Goal: Task Accomplishment & Management: Manage account settings

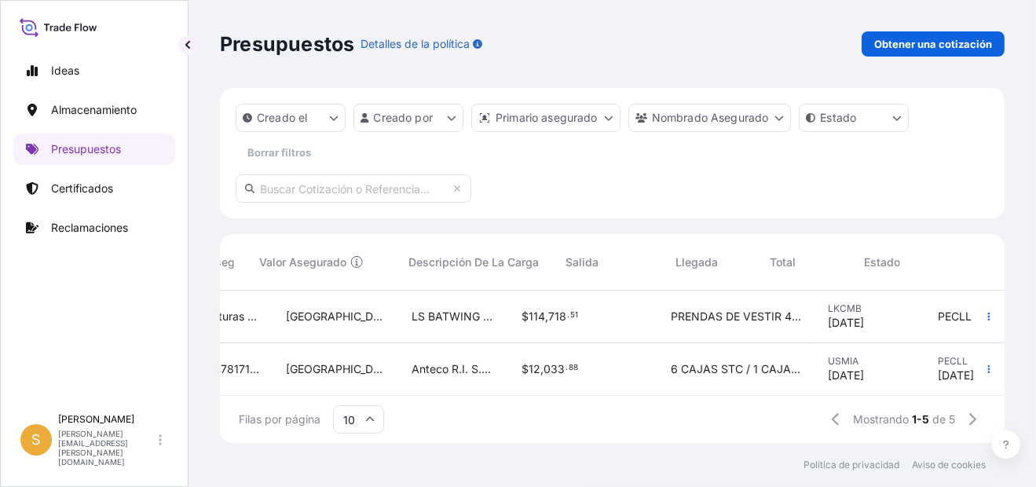
scroll to position [0, 625]
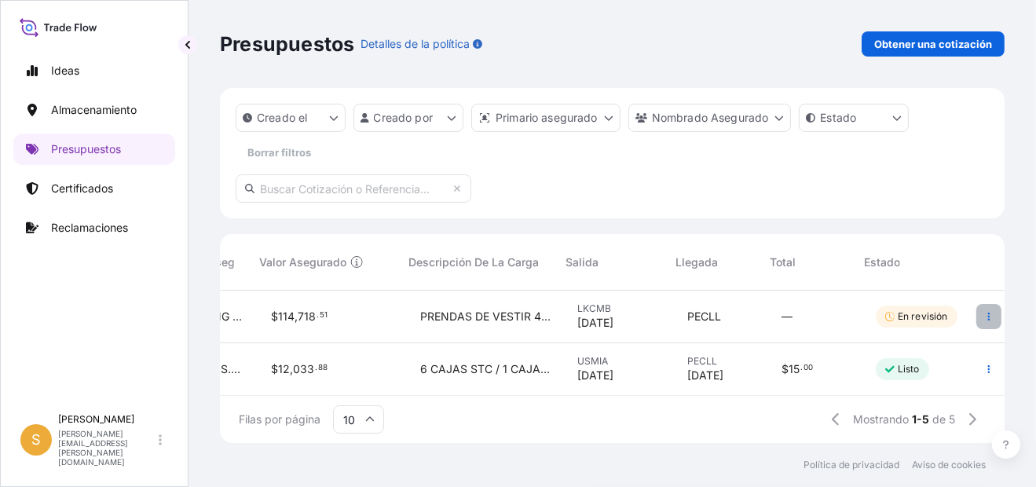
click at [984, 316] on icon "button" at bounding box center [988, 316] width 9 height 9
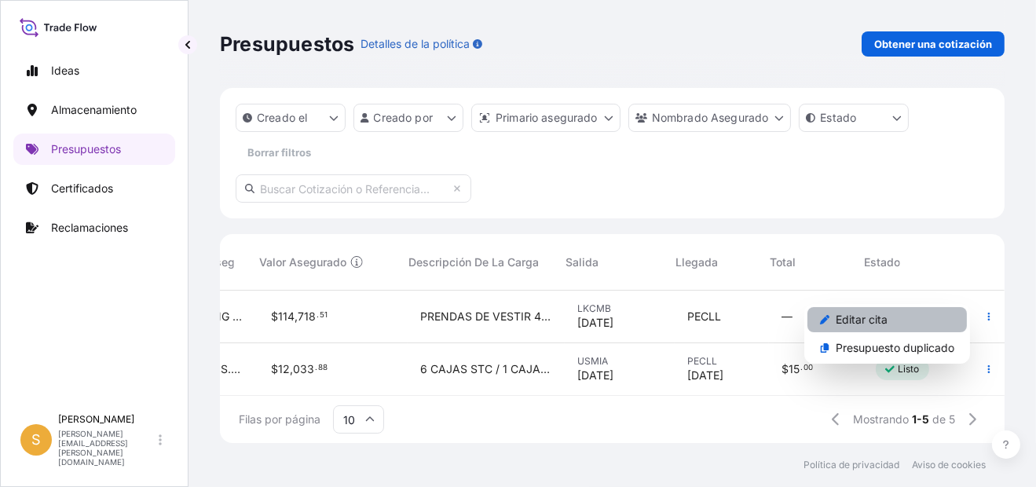
click at [868, 321] on p "Editar cita" at bounding box center [862, 320] width 52 height 16
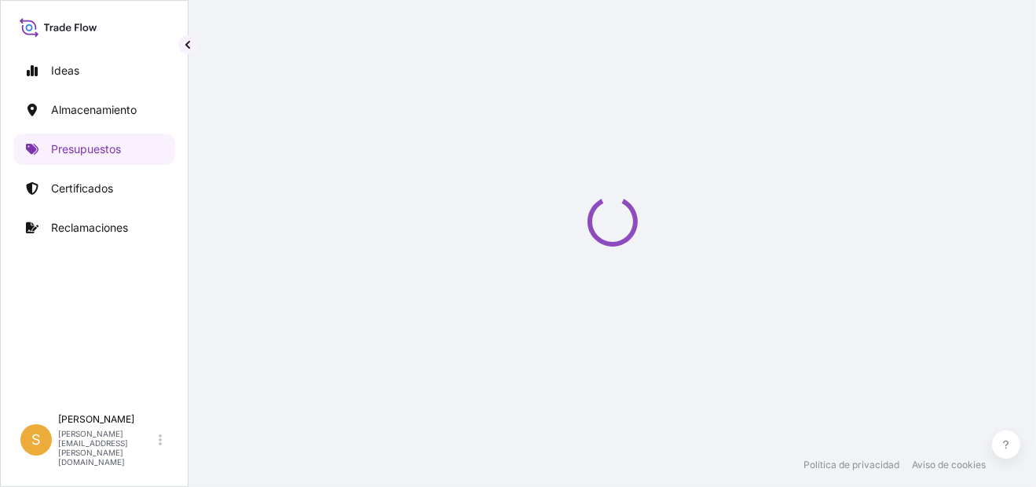
select select "Water"
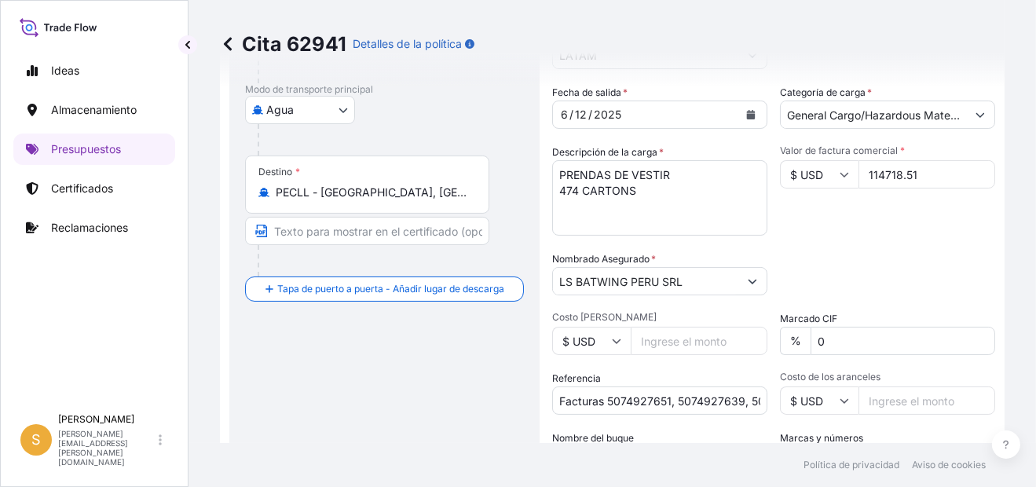
scroll to position [228, 0]
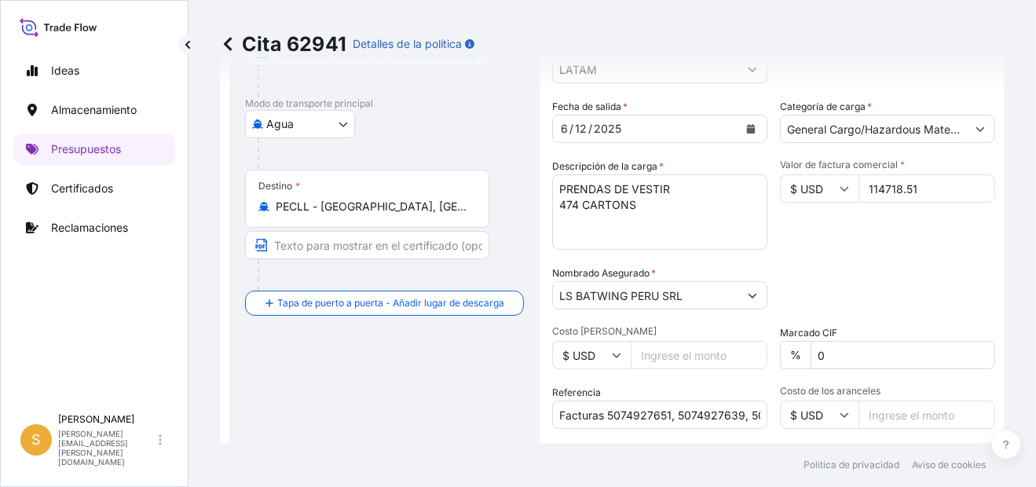
click at [583, 208] on textarea "PRENDAS DE VESTIR 474 CARTONS" at bounding box center [659, 211] width 215 height 75
click at [579, 204] on textarea "PRENDAS DE VESTIR 474 CARTONS" at bounding box center [659, 211] width 215 height 75
type textarea "PRENDAS DE VESTIR 477 CARTONS"
drag, startPoint x: 766, startPoint y: 188, endPoint x: 774, endPoint y: 194, distance: 9.0
click at [766, 188] on div "Fecha de salida * [DATE] Categoría de carga * General Cargo/Hazardous Material …" at bounding box center [773, 294] width 443 height 390
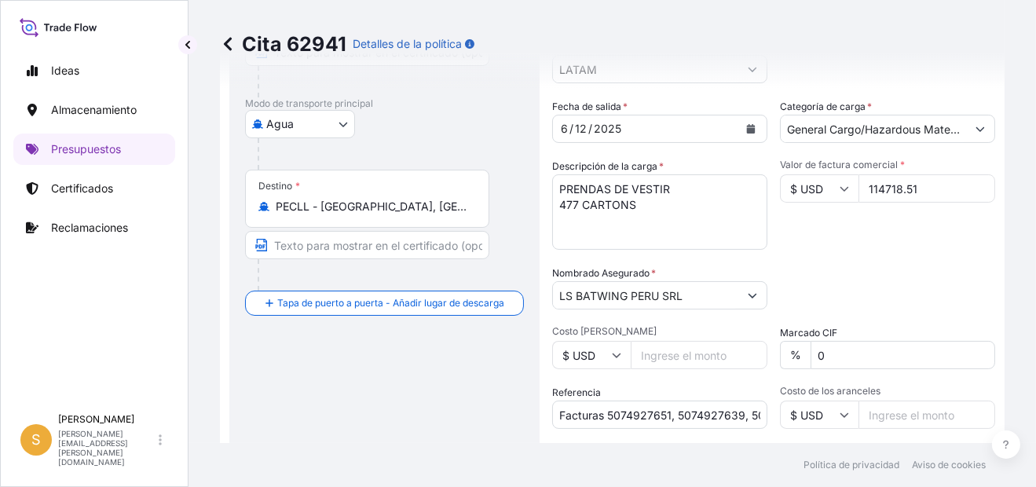
paste input "80.05"
type input "114780.05"
click at [893, 250] on div "Fecha de salida * [DATE] Categoría de carga * General Cargo/Hazardous Material …" at bounding box center [773, 294] width 443 height 390
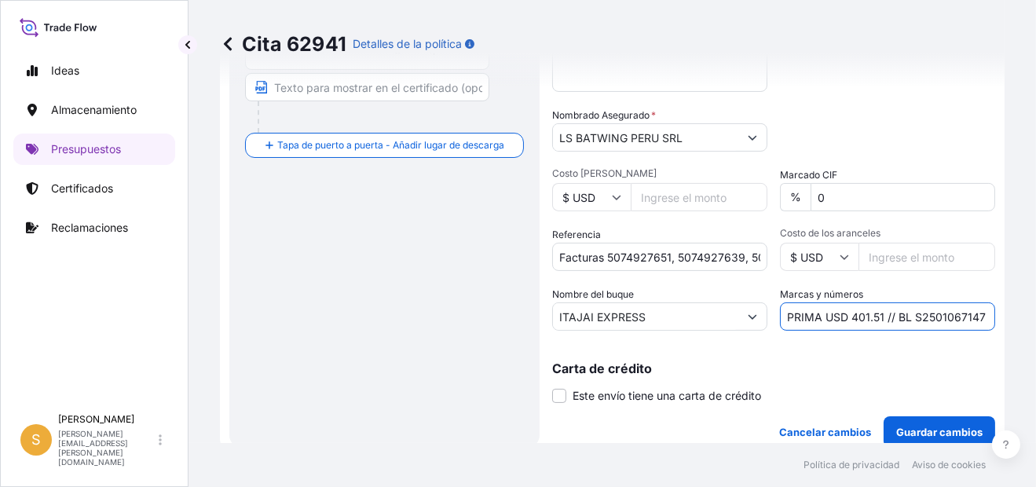
click at [857, 316] on input "PRIMA USD 401.51 // BL S2501067147" at bounding box center [887, 316] width 215 height 28
click at [872, 314] on input "PRIMA USD 401.51 // BL S2501067147" at bounding box center [887, 316] width 215 height 28
click at [876, 313] on input "PRIMA USD 401.51 // BL S2501067147" at bounding box center [887, 316] width 215 height 28
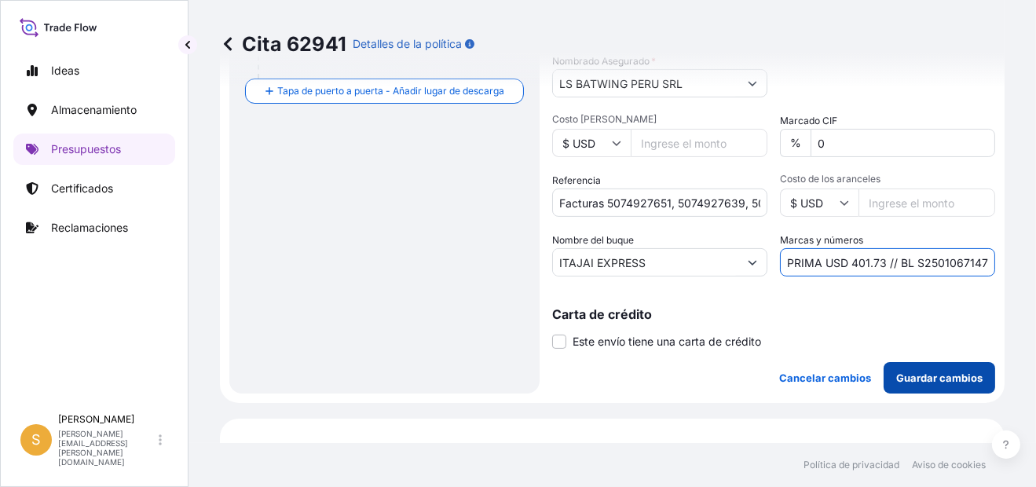
scroll to position [464, 0]
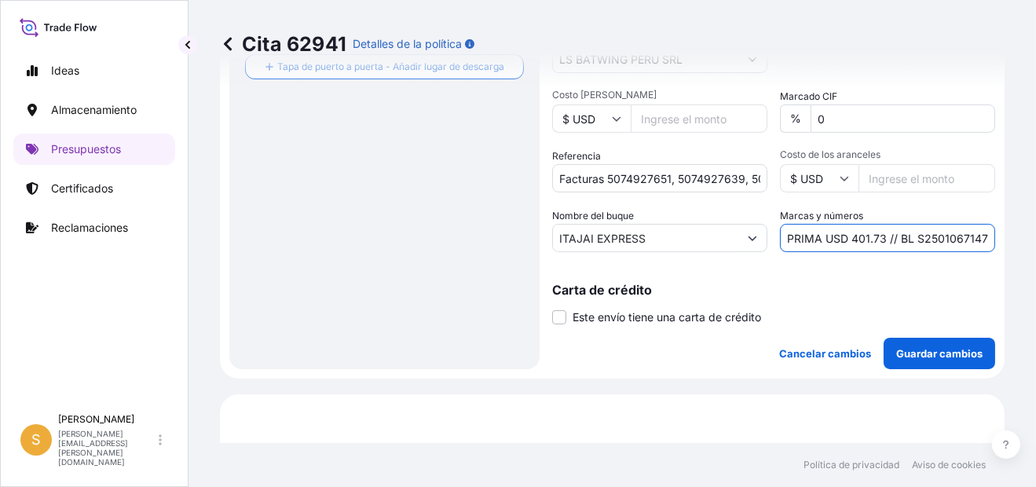
type input "PRIMA USD 401.73 // BL S2501067147"
click at [927, 360] on button "Guardar cambios" at bounding box center [939, 353] width 112 height 31
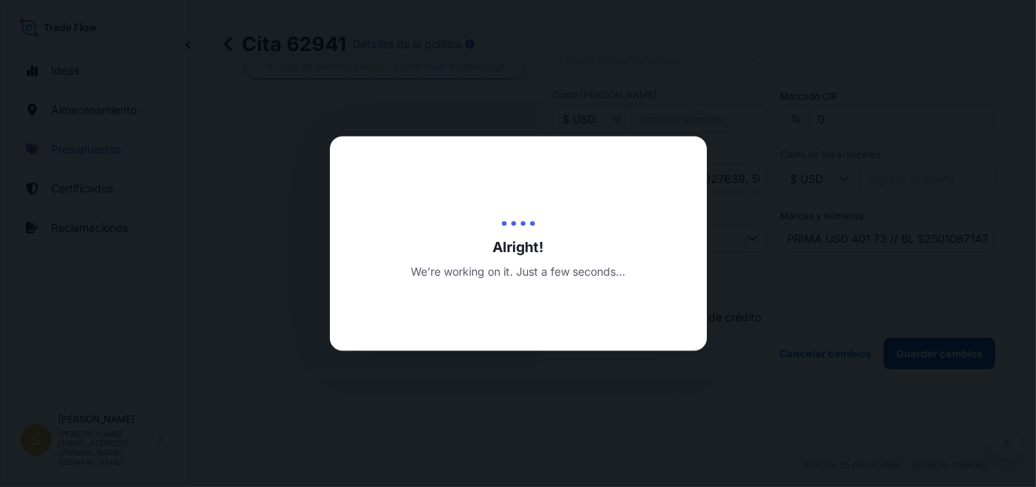
type input "Av. Sta. [PERSON_NAME][STREET_ADDRESS]"
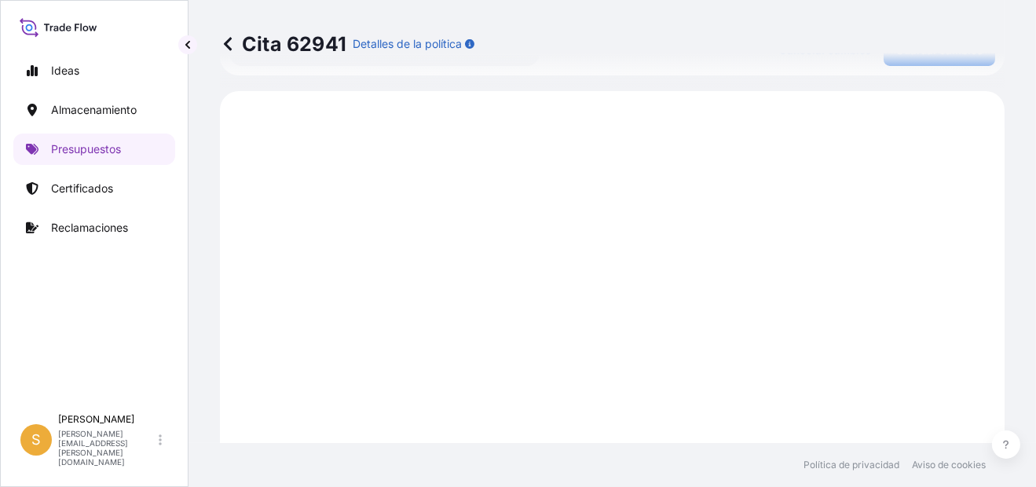
scroll to position [778, 0]
select select "Water"
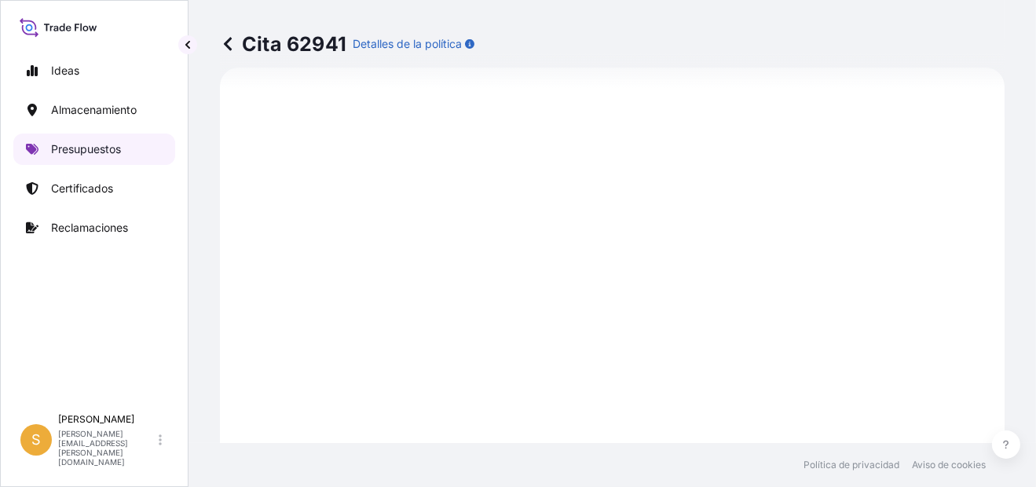
click at [120, 143] on p "Presupuestos" at bounding box center [86, 149] width 70 height 16
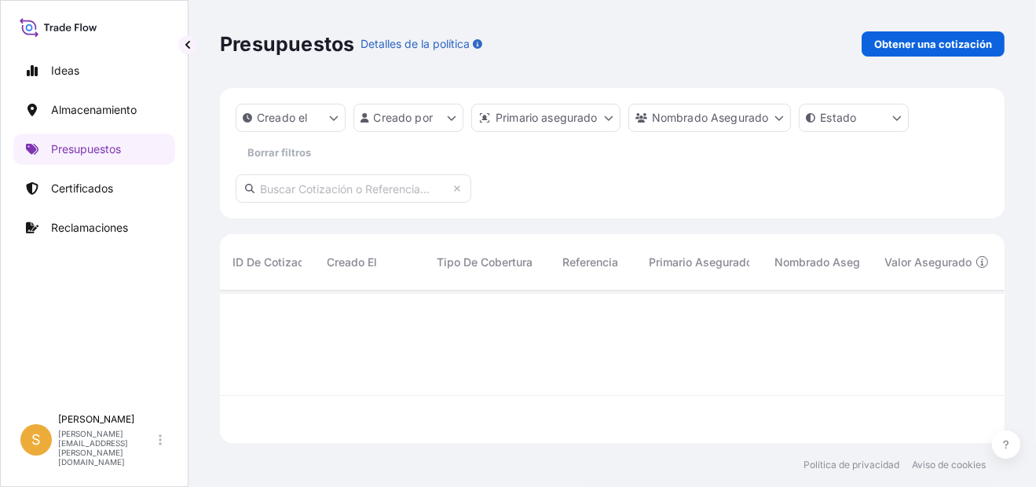
scroll to position [148, 772]
